Goal: Browse casually

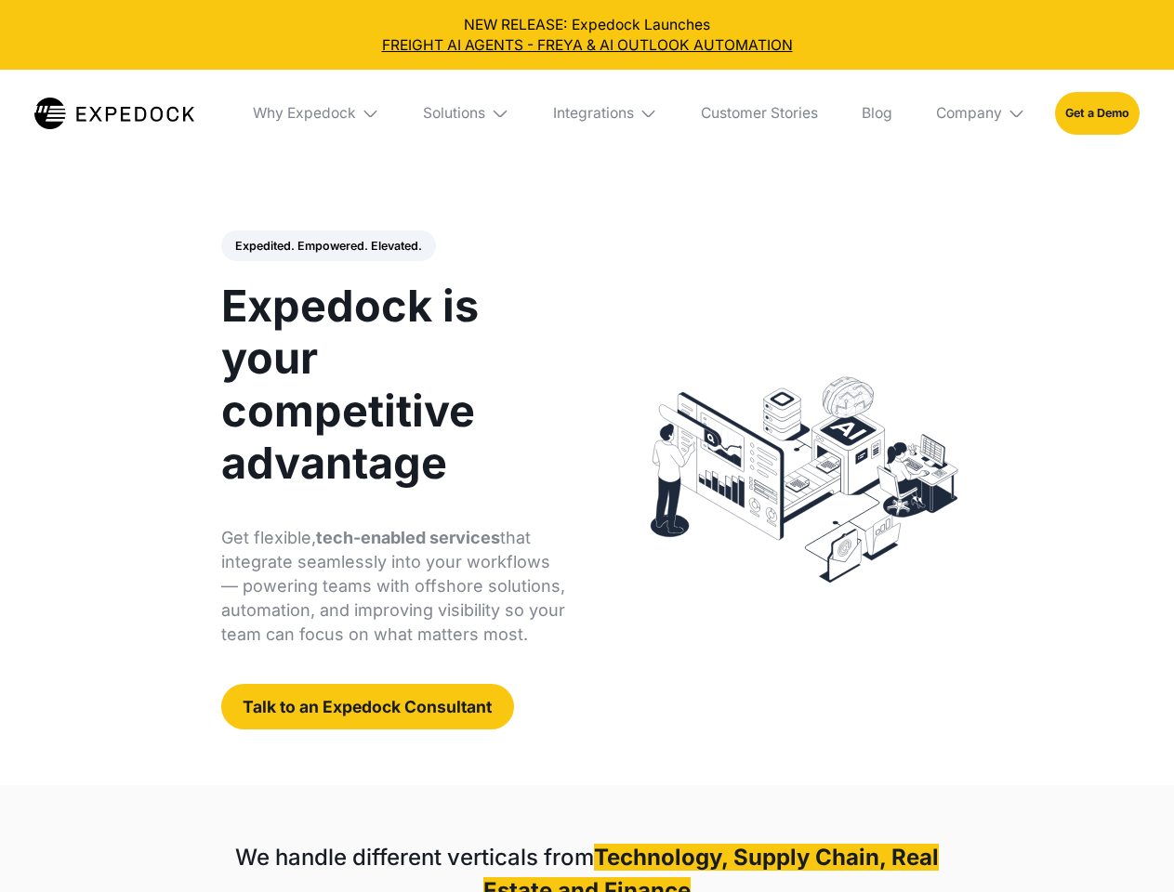
select select
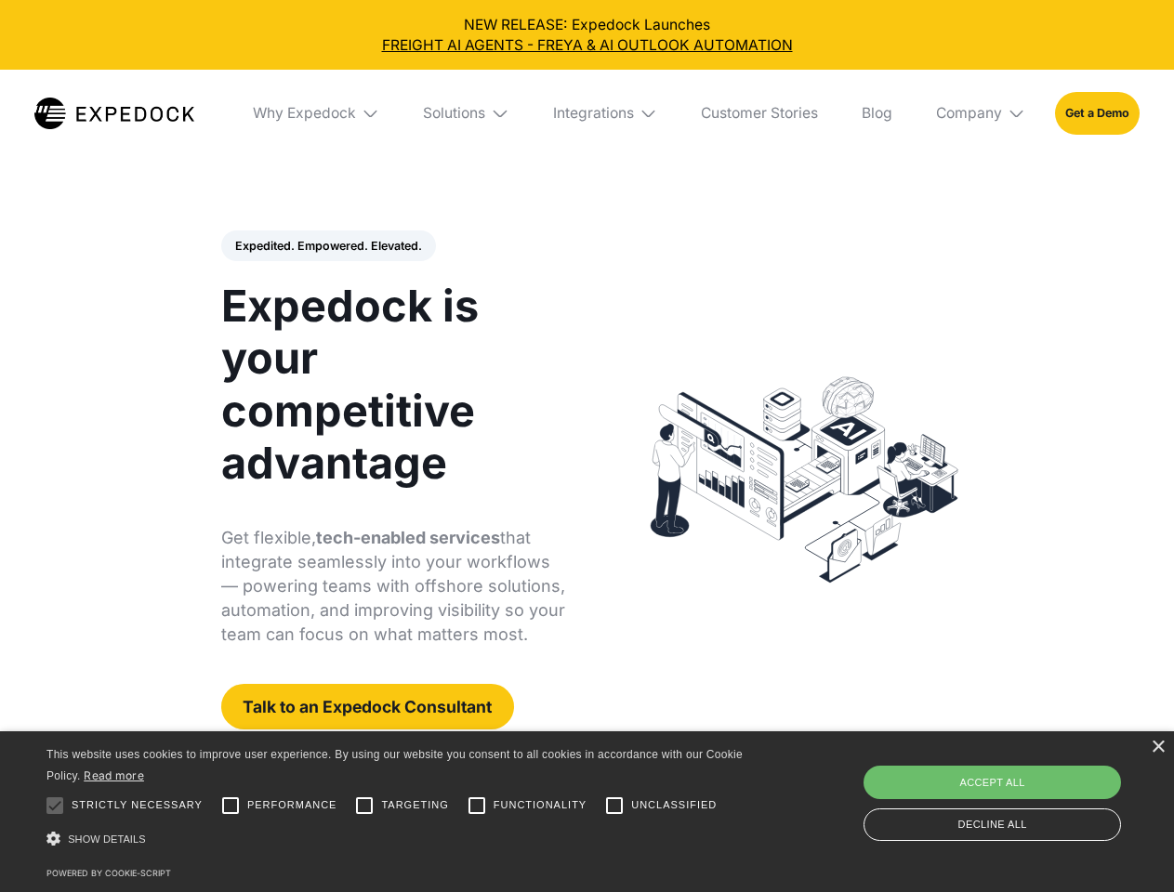
click at [586, 113] on div "Integrations" at bounding box center [593, 113] width 81 height 19
click at [317, 113] on div "Why Expedock" at bounding box center [288, 113] width 103 height 19
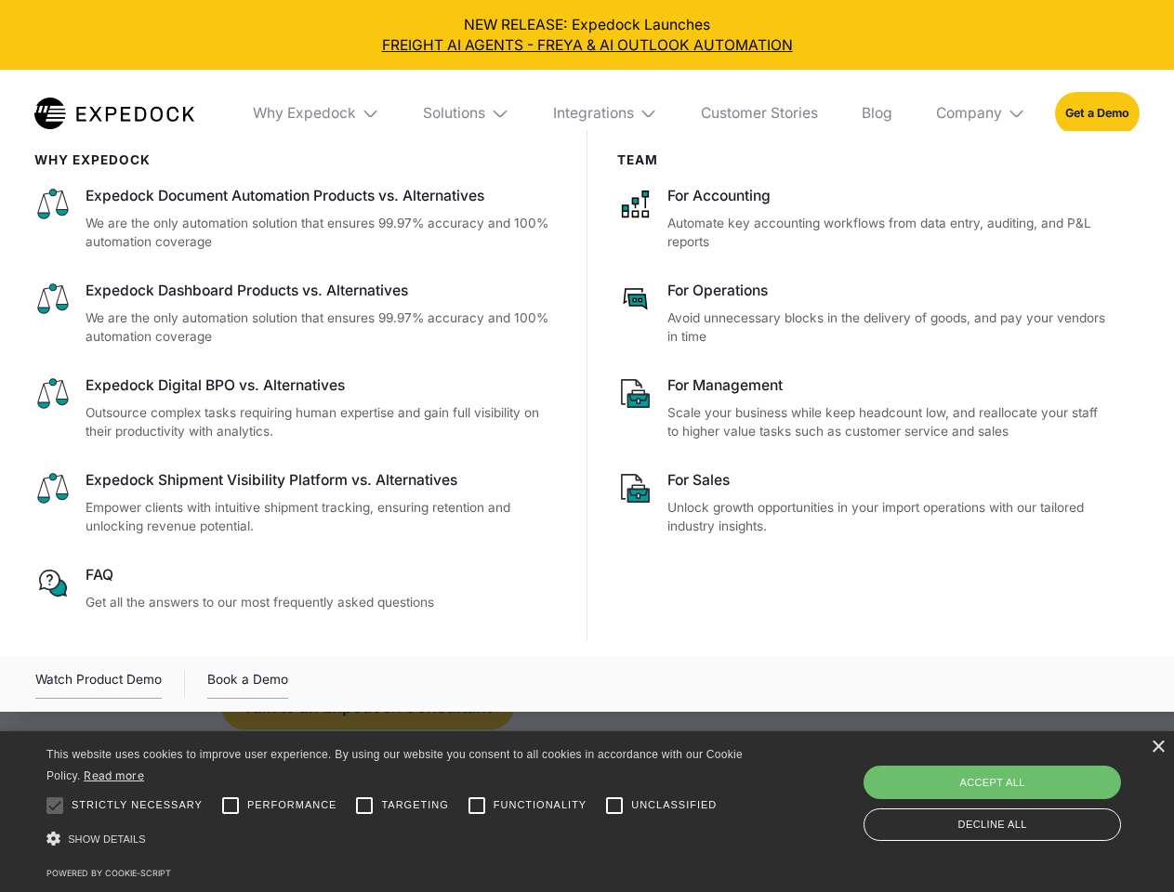
click at [467, 113] on div "Solutions" at bounding box center [454, 113] width 62 height 19
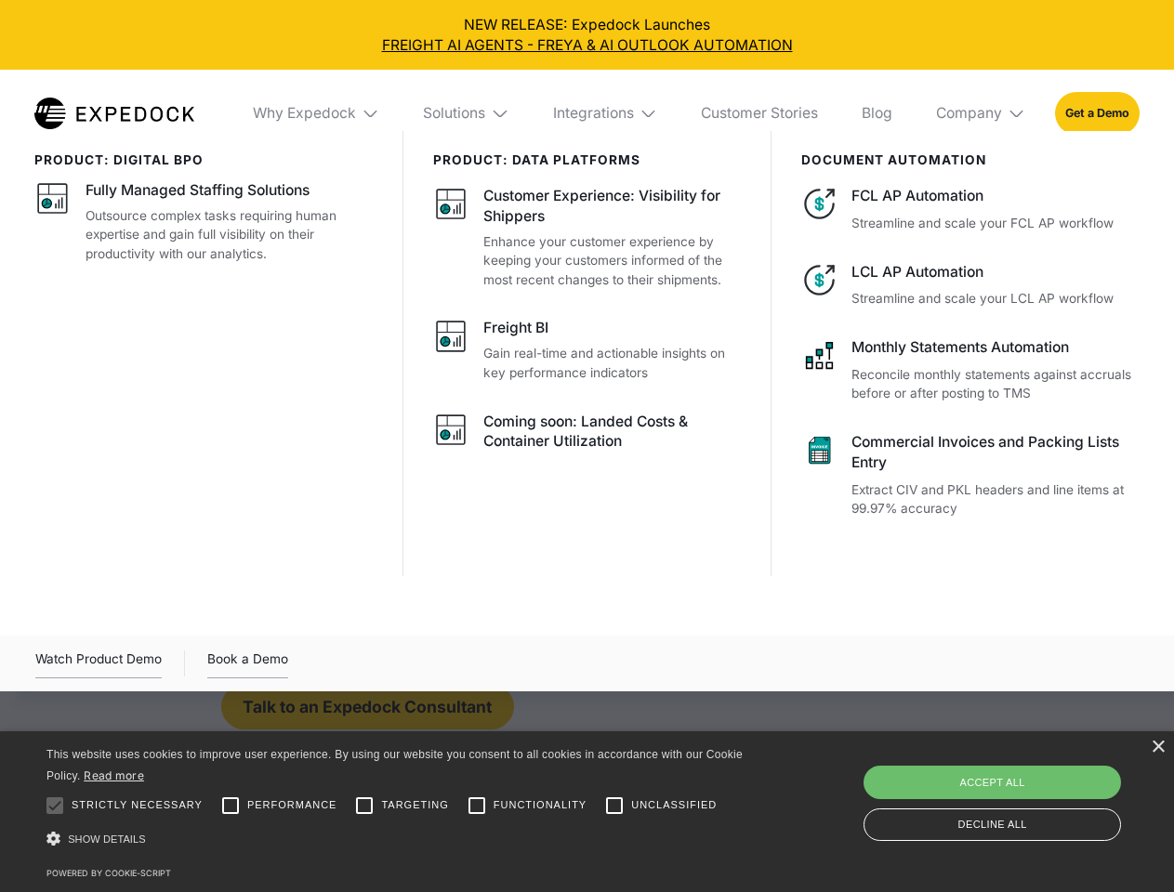
click at [606, 113] on div "Integrations" at bounding box center [593, 113] width 81 height 19
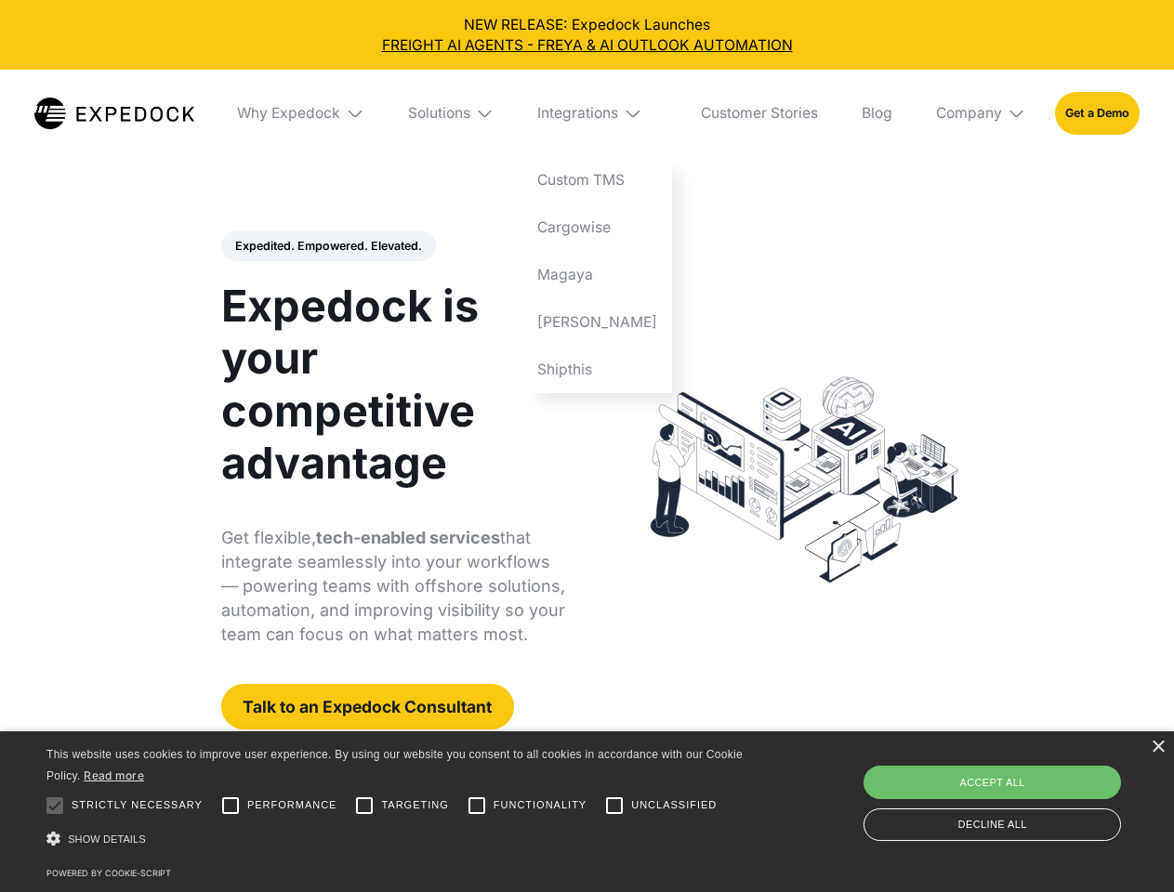
click at [981, 113] on div "Company" at bounding box center [969, 113] width 66 height 19
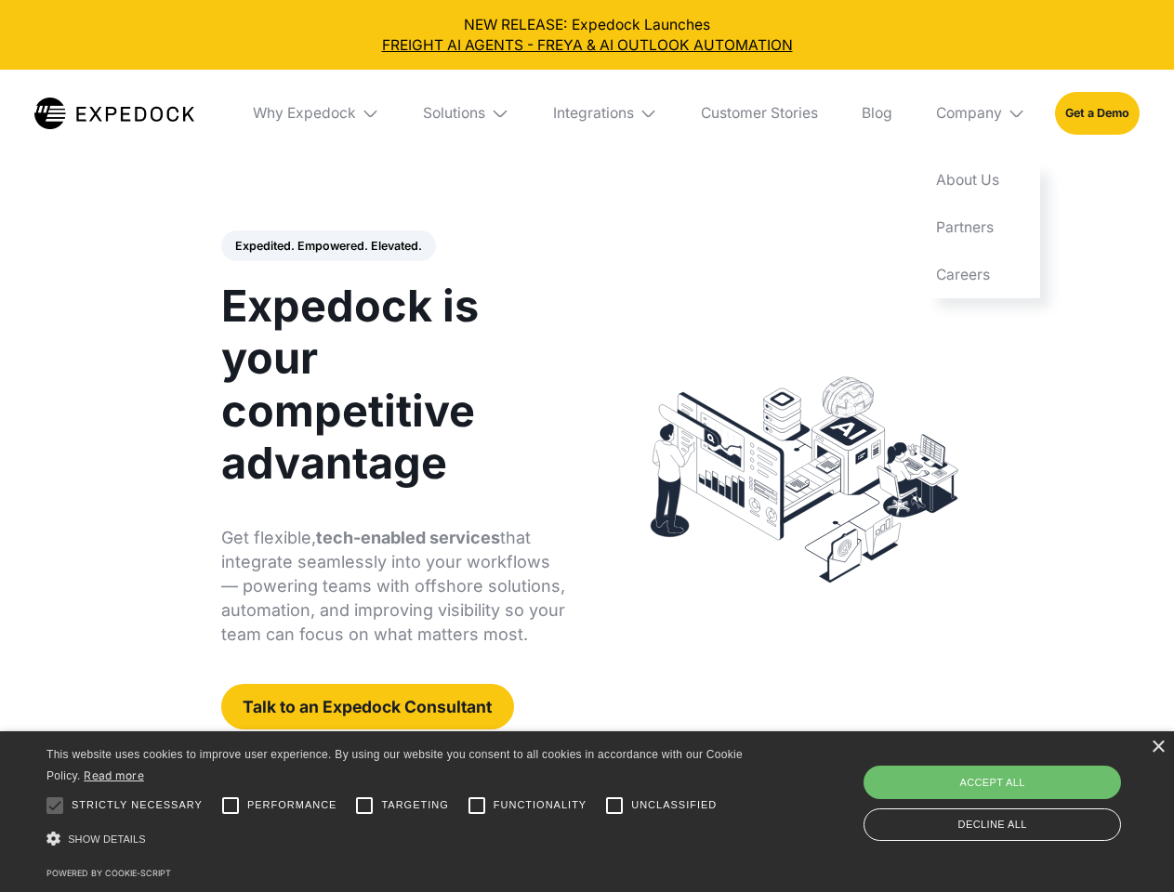
click at [327, 246] on div "Expedited. Empowered. Elevated. Automate Freight Document Extraction at 99.97% …" at bounding box center [393, 480] width 345 height 500
click at [55, 806] on div at bounding box center [54, 805] width 37 height 37
click at [230, 806] on input "Performance" at bounding box center [230, 805] width 37 height 37
checkbox input "true"
click at [364, 806] on input "Targeting" at bounding box center [364, 805] width 37 height 37
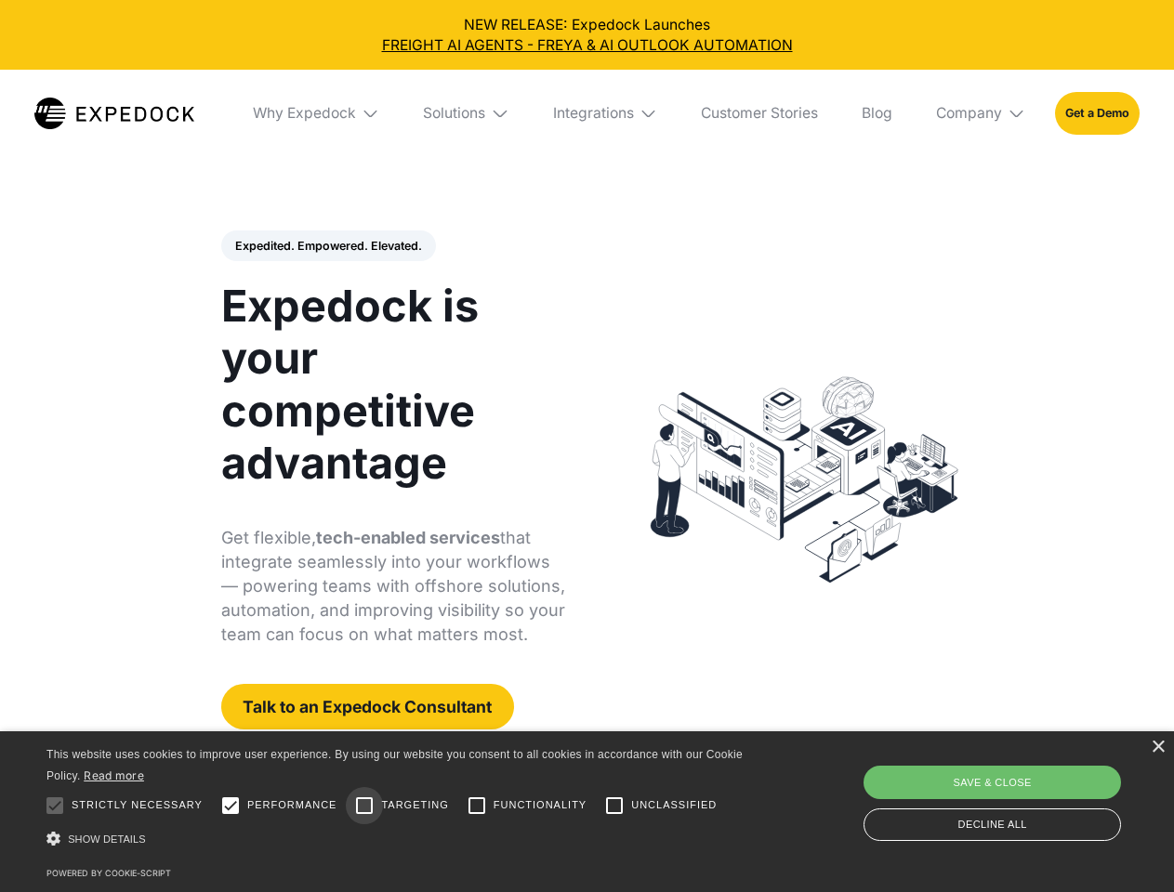
checkbox input "true"
click at [477, 806] on input "Functionality" at bounding box center [476, 805] width 37 height 37
checkbox input "true"
